Goal: Information Seeking & Learning: Learn about a topic

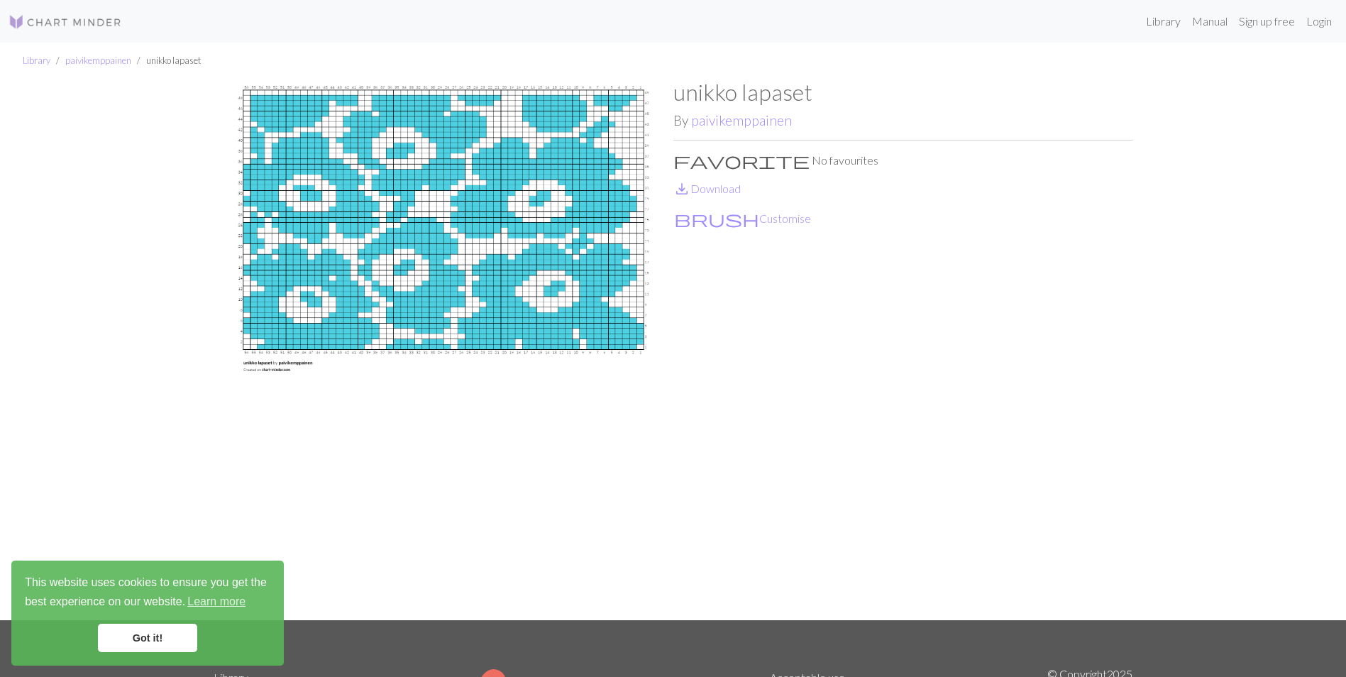
drag, startPoint x: 365, startPoint y: 179, endPoint x: 899, endPoint y: 396, distance: 576.3
click at [899, 396] on div "unikko lapaset By paivikemppainen favorite No favourites save_alt Download brus…" at bounding box center [903, 349] width 460 height 541
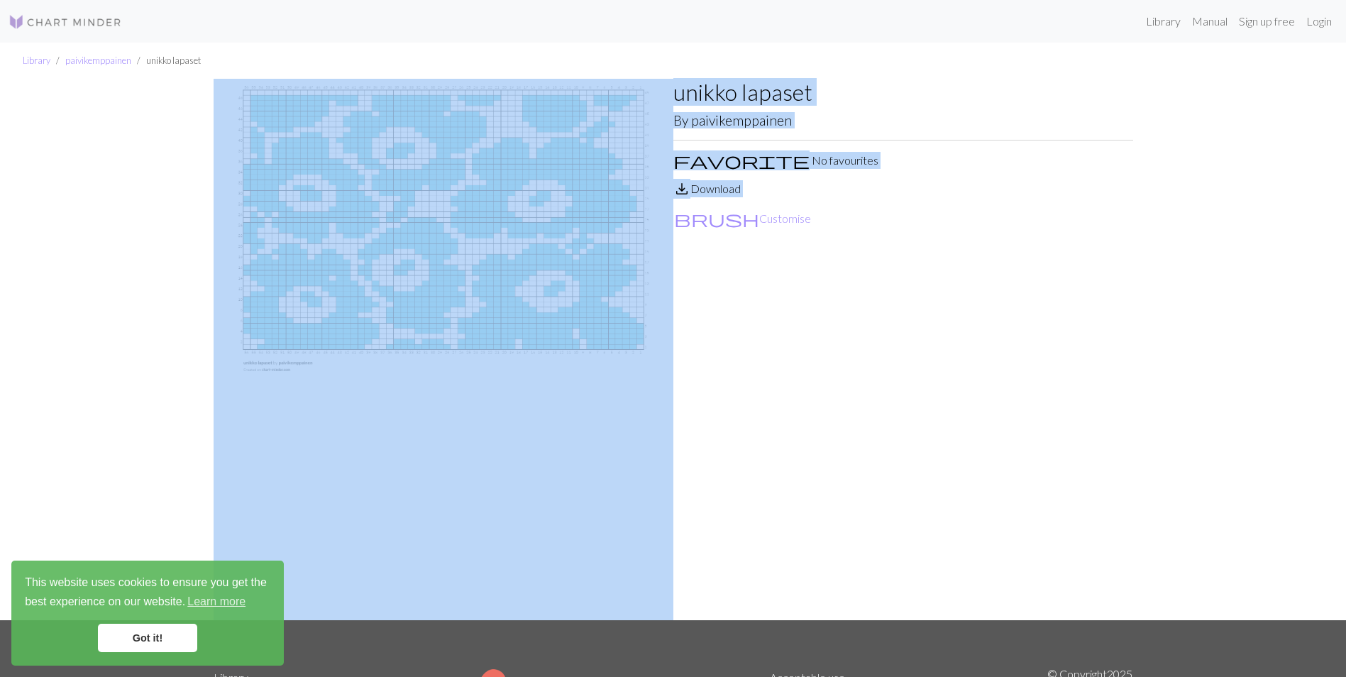
drag, startPoint x: 211, startPoint y: 51, endPoint x: 733, endPoint y: 374, distance: 613.2
click at [733, 374] on div "Library paivikemppainen unikko lapaset unikko lapaset By paivikemppainen favori…" at bounding box center [673, 331] width 1346 height 577
drag, startPoint x: 614, startPoint y: 424, endPoint x: 700, endPoint y: 462, distance: 94.6
click at [700, 462] on div "unikko lapaset By paivikemppainen favorite No favourites save_alt Download brus…" at bounding box center [903, 349] width 460 height 541
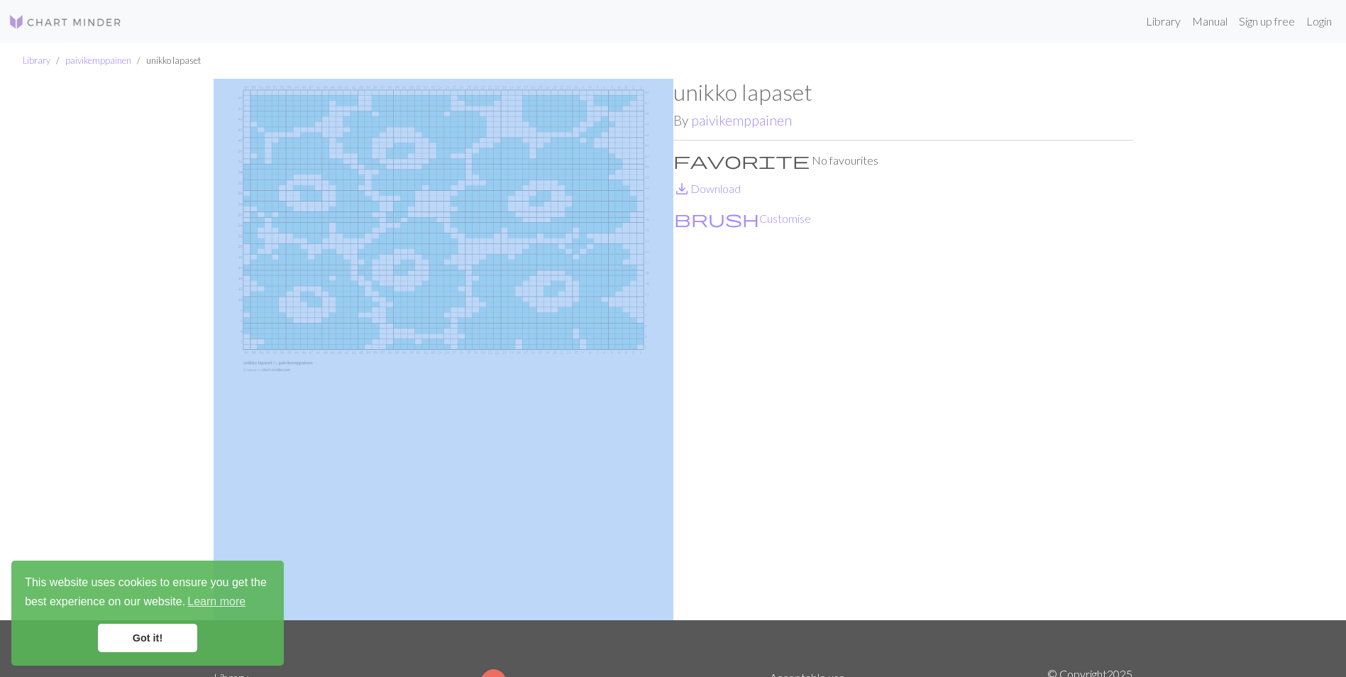
drag, startPoint x: 238, startPoint y: 75, endPoint x: 645, endPoint y: 435, distance: 543.8
click at [645, 435] on div "Library paivikemppainen unikko lapaset unikko lapaset By paivikemppainen favori…" at bounding box center [673, 331] width 1346 height 577
click at [236, 88] on img at bounding box center [444, 349] width 460 height 541
click at [246, 102] on img at bounding box center [444, 349] width 460 height 541
click at [366, 392] on img at bounding box center [444, 349] width 460 height 541
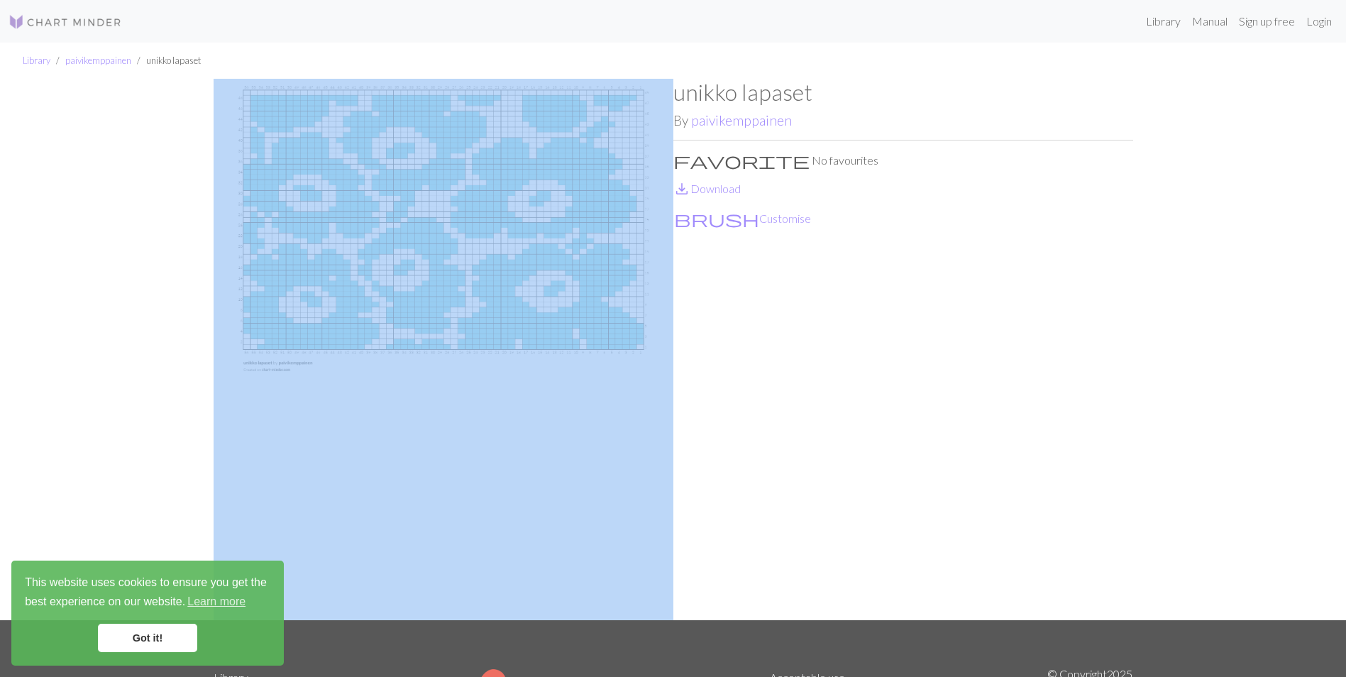
click at [435, 331] on img at bounding box center [444, 349] width 460 height 541
click at [436, 329] on img at bounding box center [444, 349] width 460 height 541
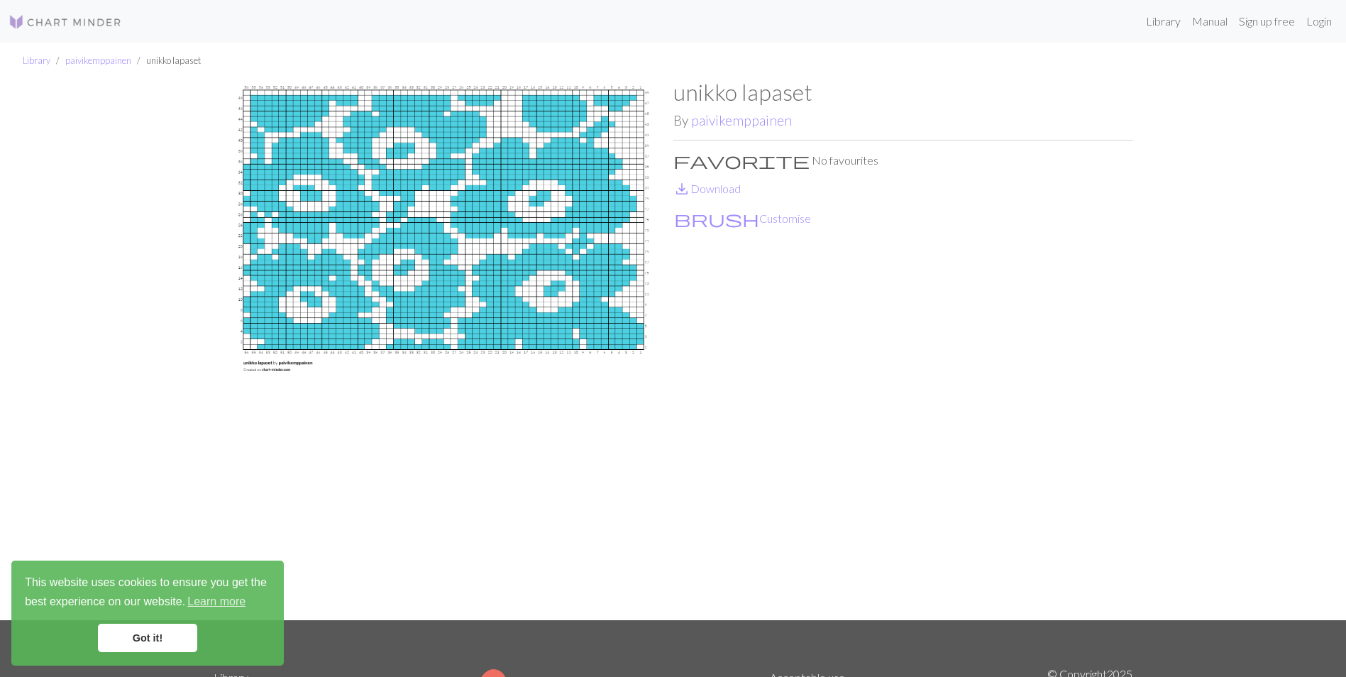
drag, startPoint x: 437, startPoint y: 328, endPoint x: 768, endPoint y: 458, distance: 354.9
click at [768, 458] on div "unikko lapaset By paivikemppainen favorite No favourites save_alt Download brus…" at bounding box center [903, 349] width 460 height 541
click at [1234, 453] on div "Library paivikemppainen unikko lapaset unikko lapaset By paivikemppainen favori…" at bounding box center [673, 331] width 1346 height 577
